Goal: Find specific page/section: Find specific page/section

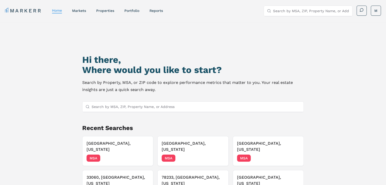
click at [160, 108] on input "Search by MSA, ZIP, Property Name, or Address" at bounding box center [196, 107] width 209 height 10
click at [208, 43] on div "Hi there, Where would you like to start? Search by Property, MSA, or ZIP code t…" at bounding box center [193, 122] width 270 height 185
click at [250, 53] on div "Hi there, Where would you like to start? Search by Property, MSA, or ZIP code t…" at bounding box center [193, 122] width 270 height 185
